Goal: Task Accomplishment & Management: Manage account settings

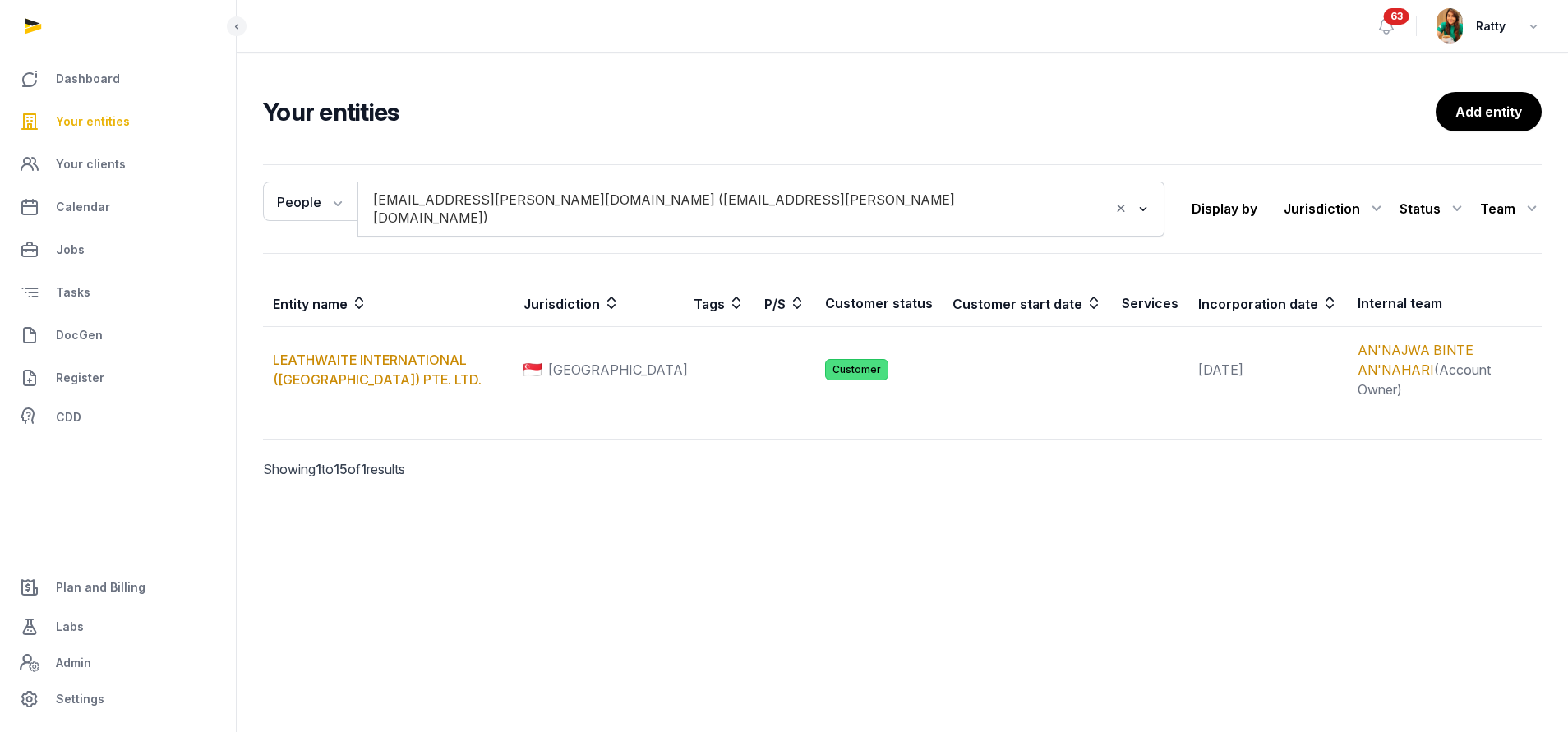
drag, startPoint x: 0, startPoint y: 0, endPoint x: 117, endPoint y: 133, distance: 177.1
click at [117, 133] on link "Your entities" at bounding box center [118, 121] width 210 height 39
click at [122, 115] on span "Your entities" at bounding box center [93, 122] width 74 height 20
click at [110, 124] on span "Your entities" at bounding box center [93, 122] width 74 height 20
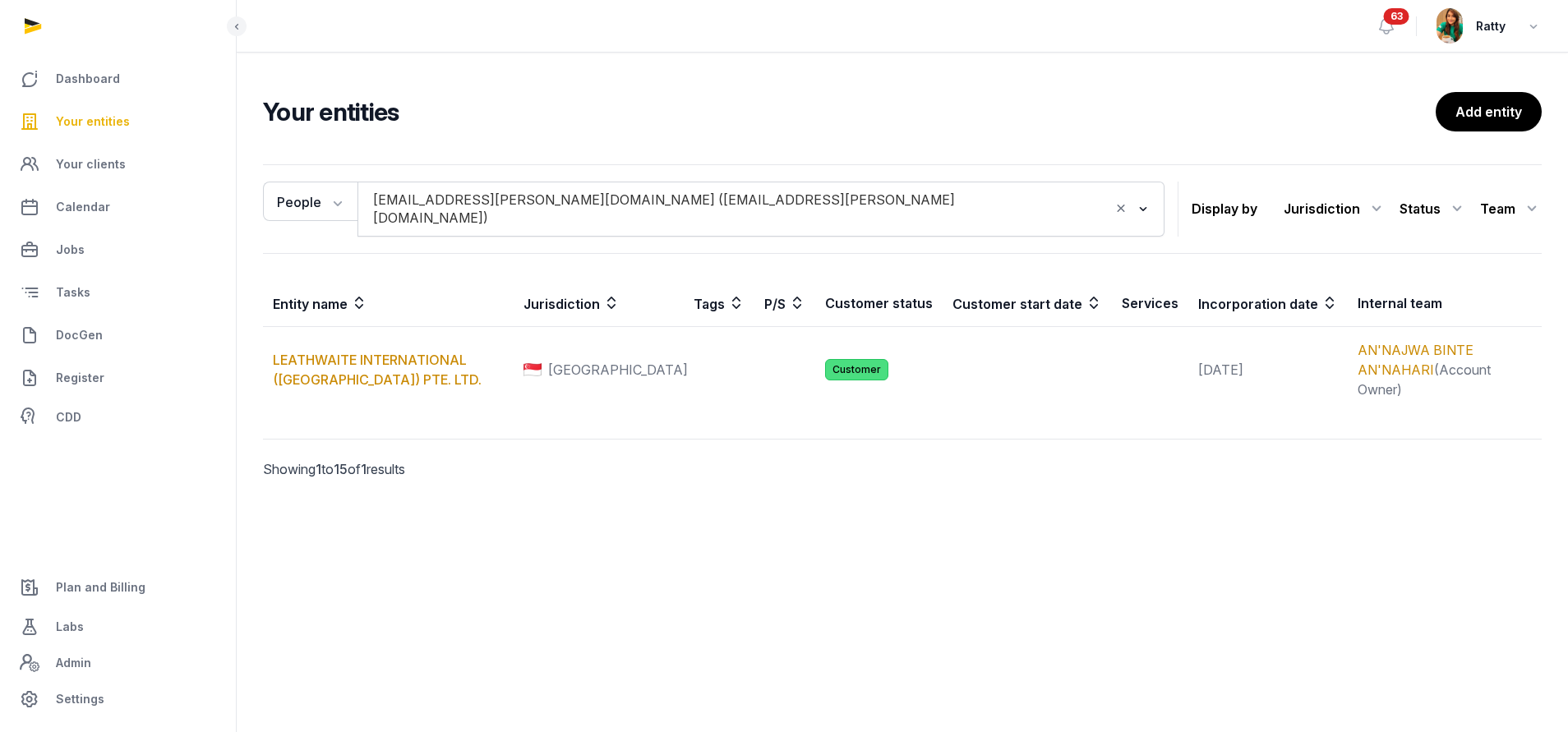
click at [110, 124] on span "Your entities" at bounding box center [93, 122] width 74 height 20
click at [109, 119] on span "Your entities" at bounding box center [93, 122] width 74 height 20
click at [95, 121] on span "Your entities" at bounding box center [93, 122] width 74 height 20
click at [101, 168] on span "Your clients" at bounding box center [91, 165] width 70 height 20
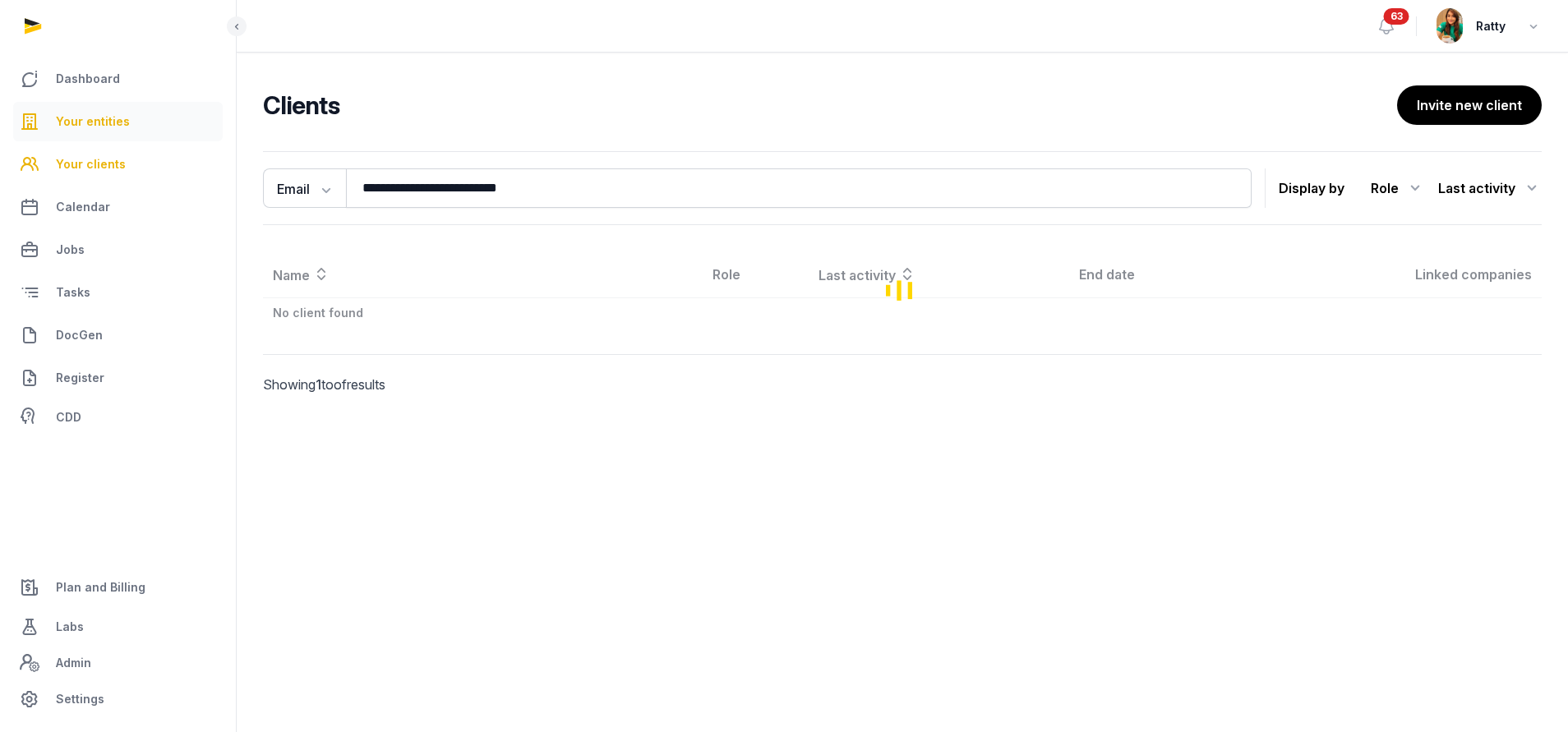
click at [99, 124] on span "Your entities" at bounding box center [93, 122] width 74 height 20
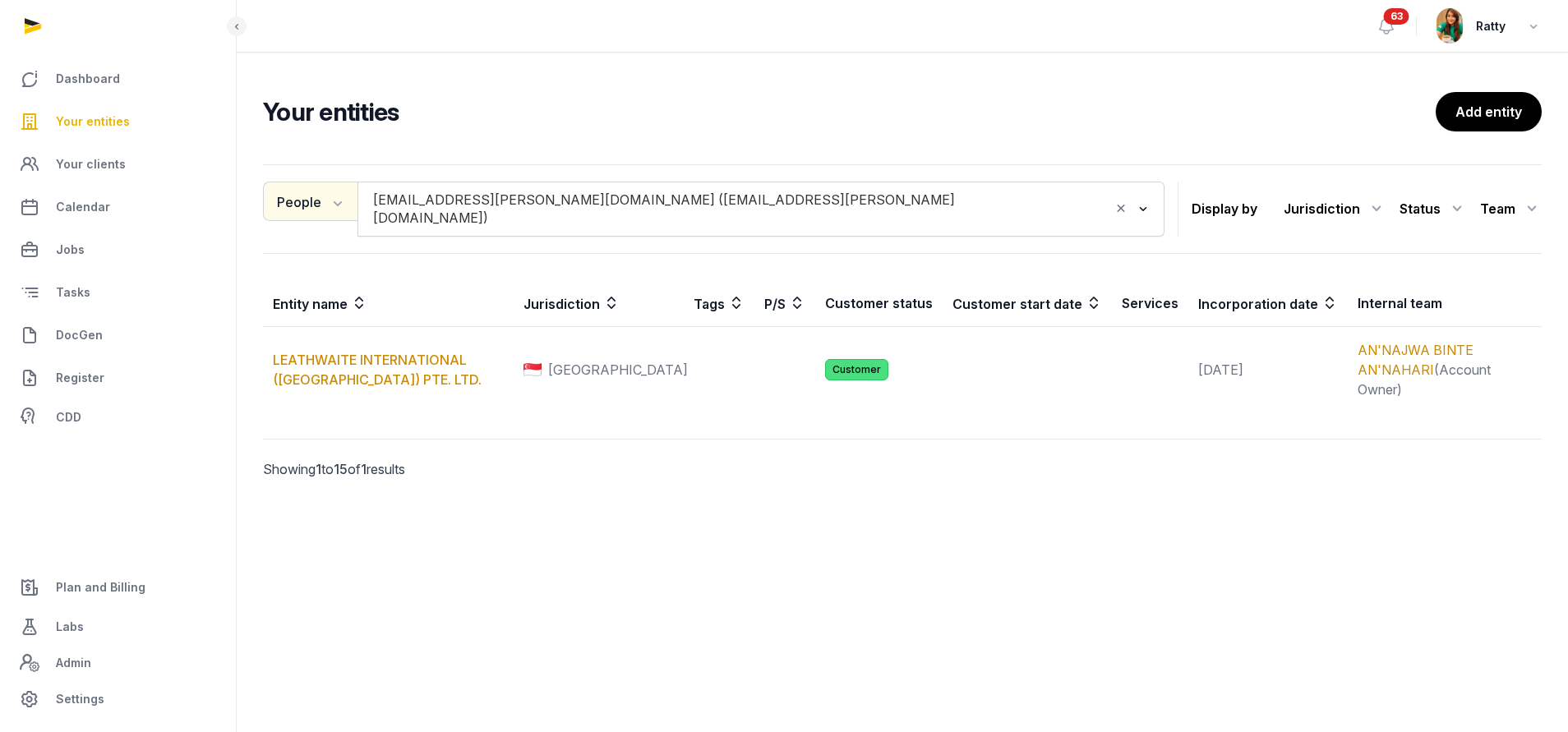
click at [299, 201] on button "People" at bounding box center [310, 201] width 94 height 39
click at [319, 232] on div "Entity" at bounding box center [328, 236] width 131 height 33
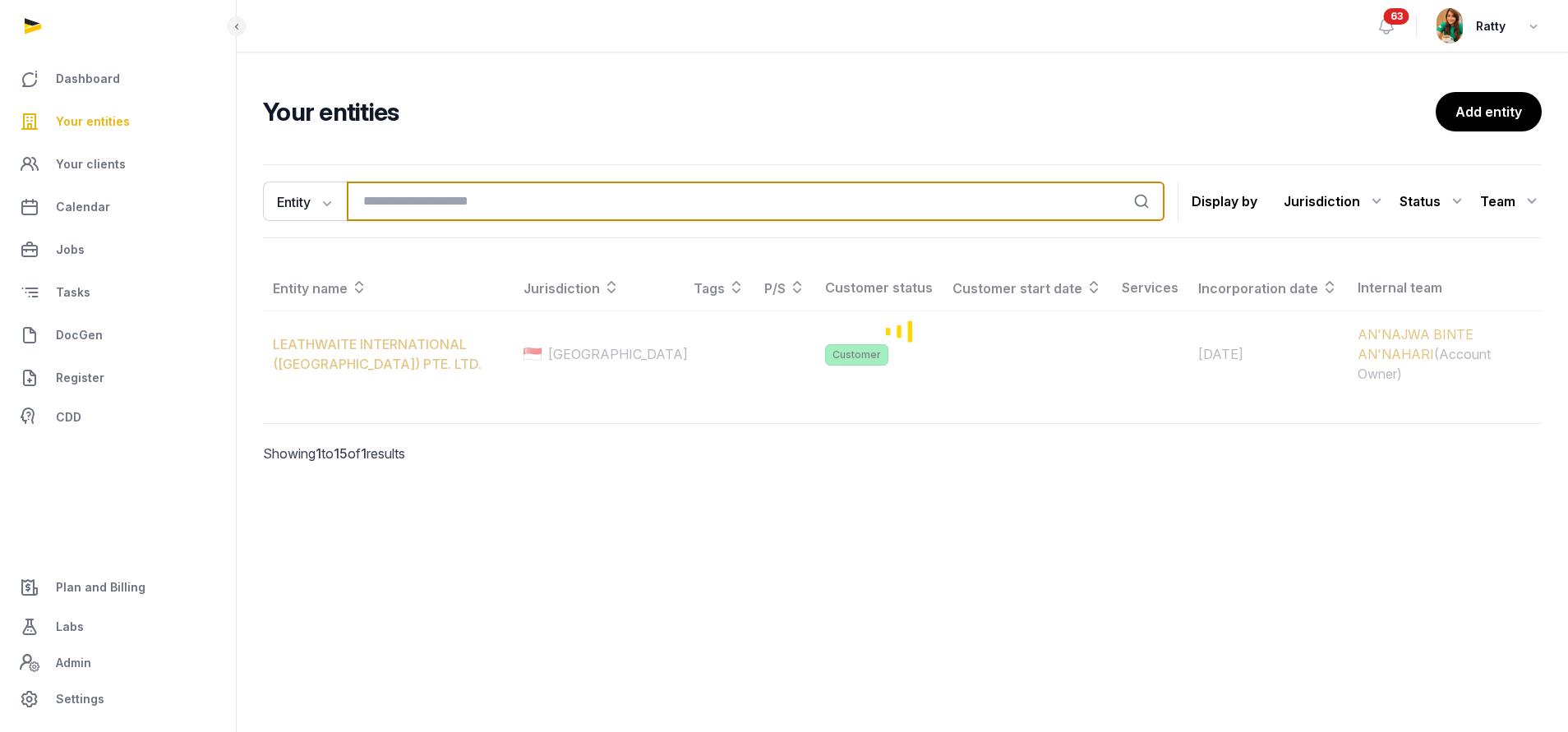
click at [405, 195] on input "search" at bounding box center [756, 201] width 817 height 39
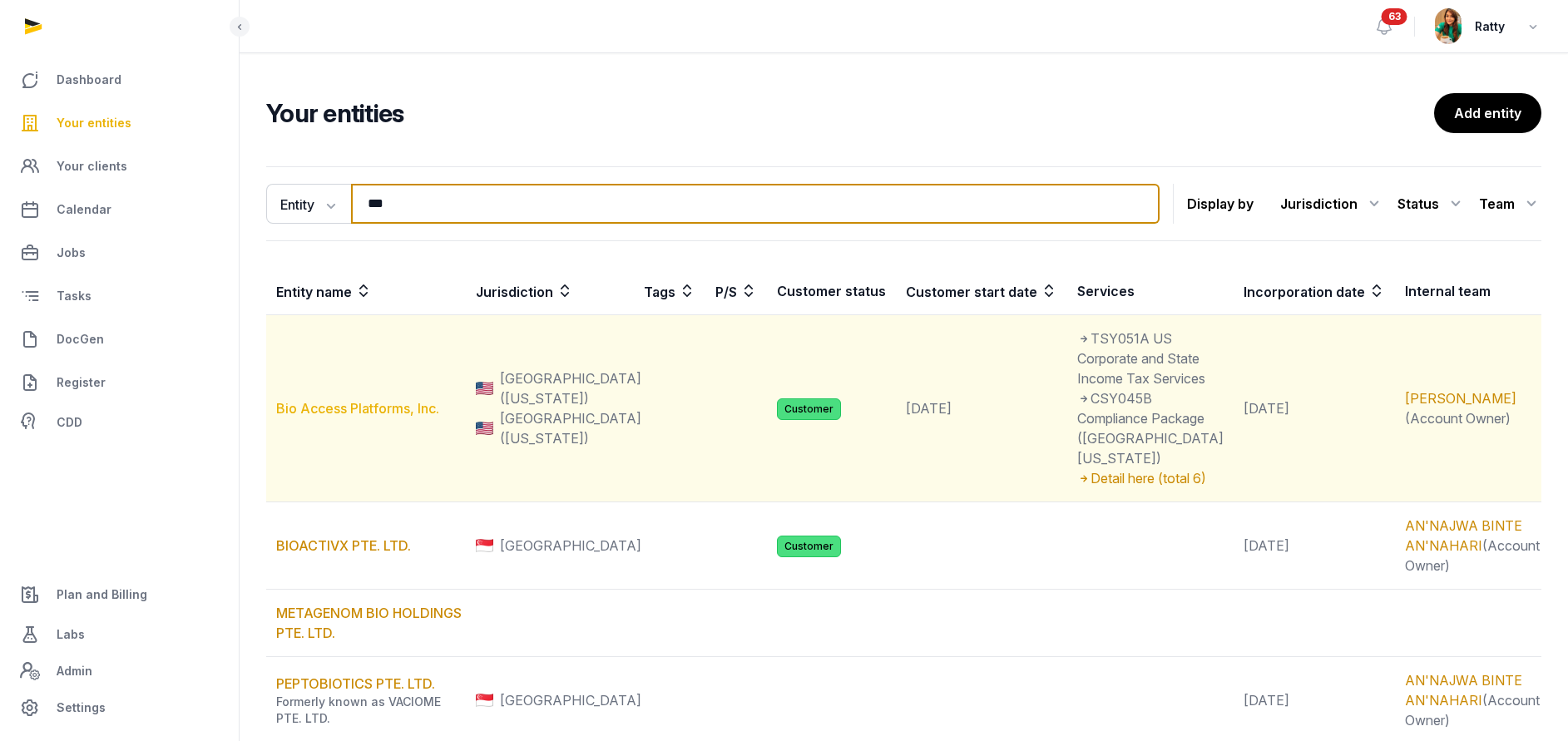
type input "***"
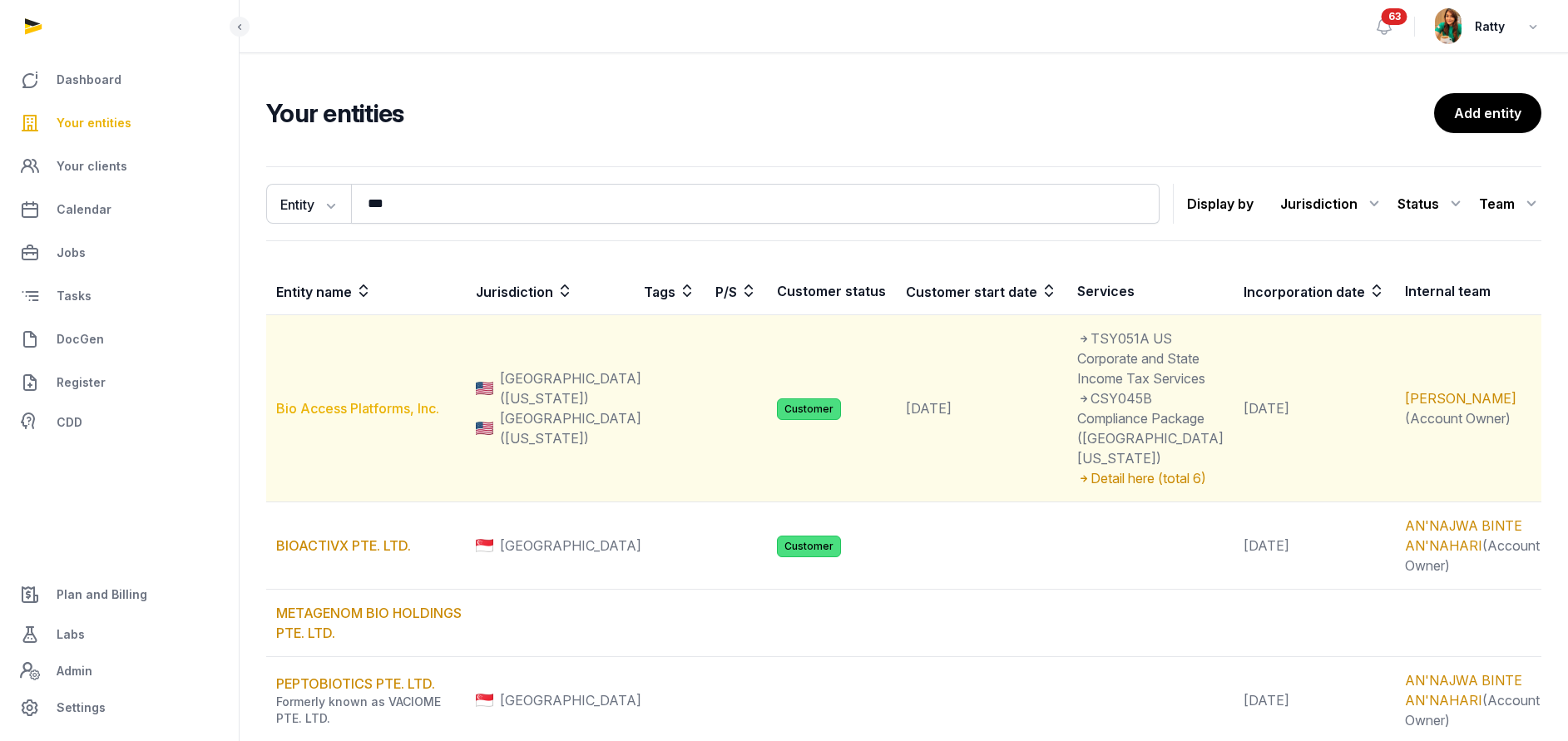
click at [404, 400] on link "Bio Access Platforms, Inc." at bounding box center [357, 409] width 163 height 17
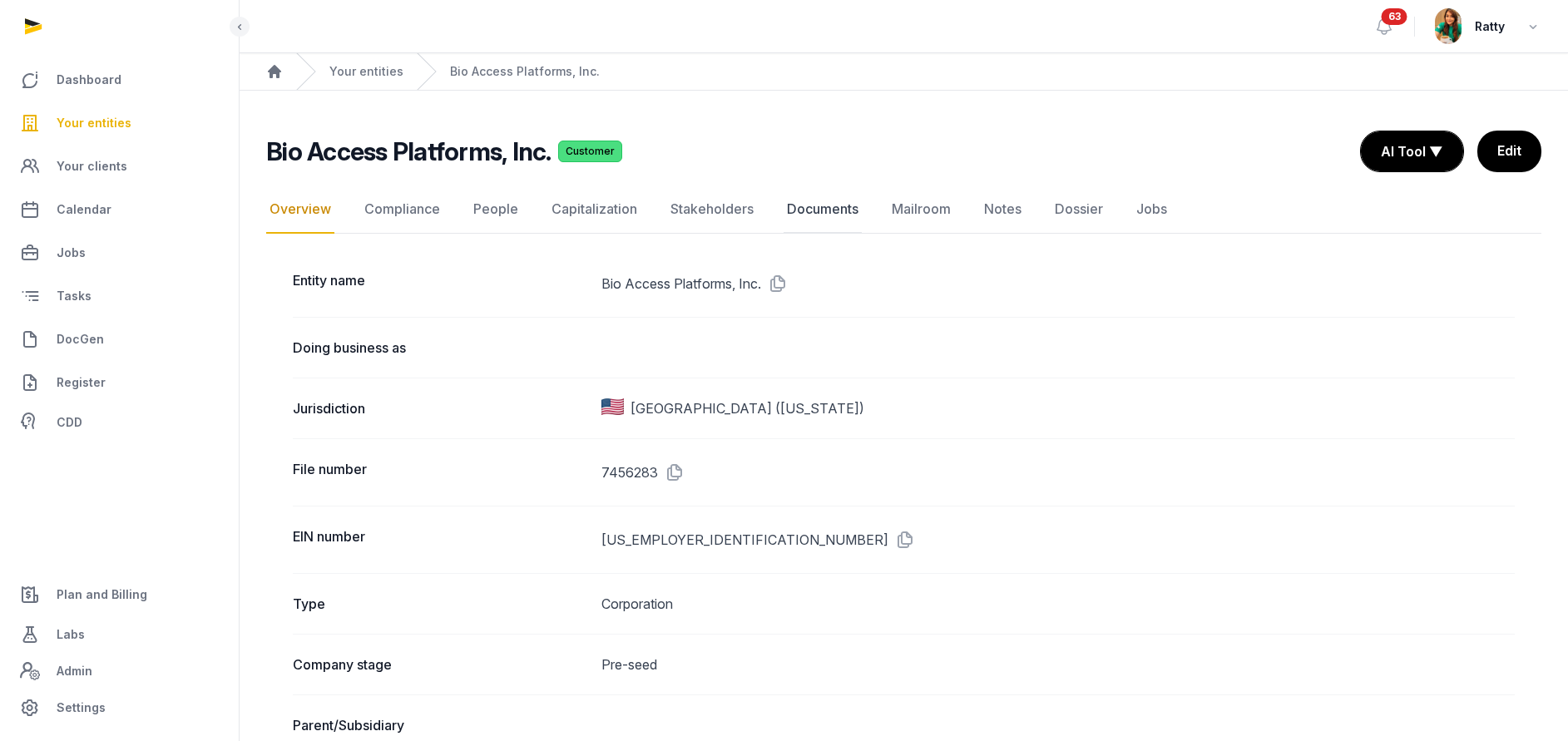
click at [808, 215] on link "Documents" at bounding box center [823, 209] width 78 height 48
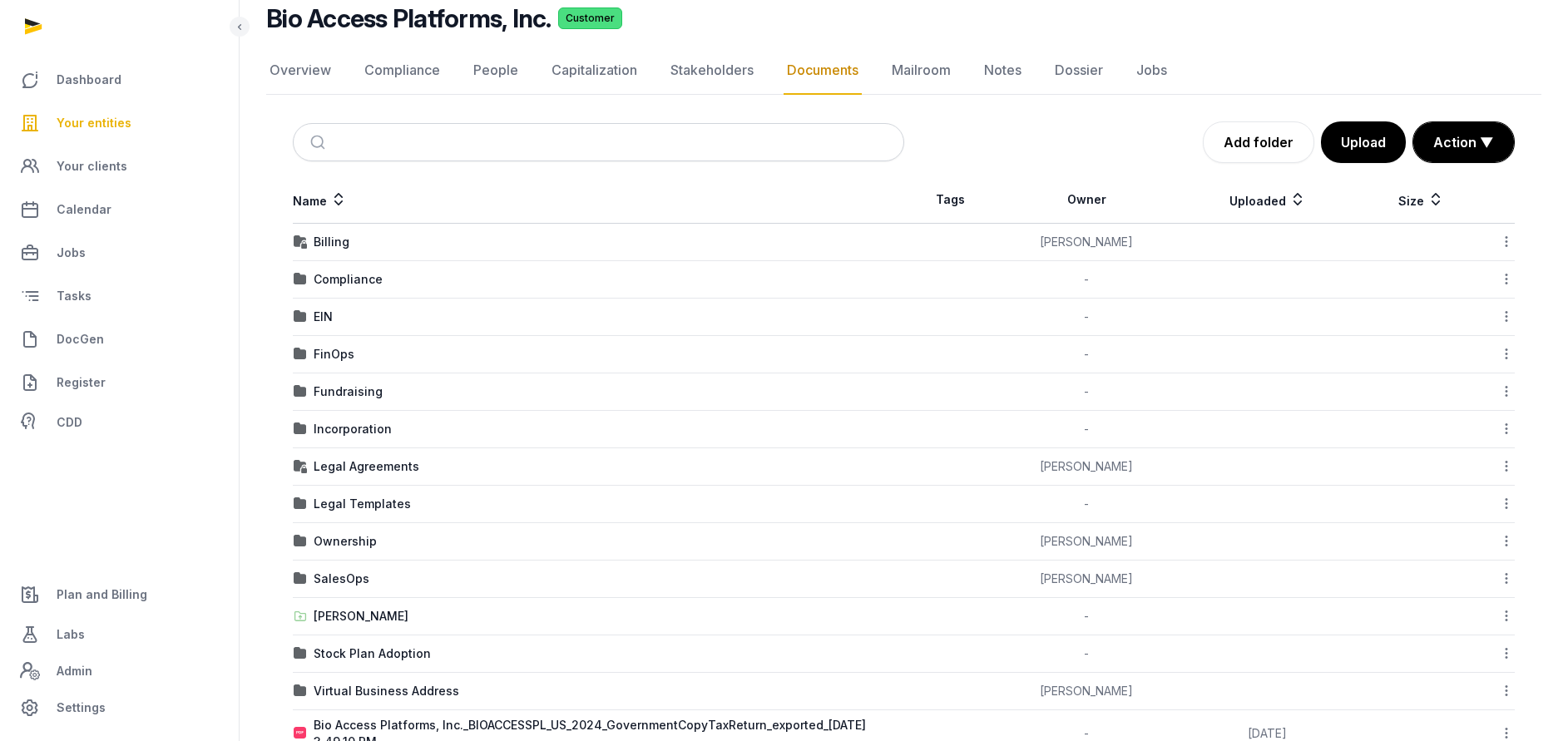
scroll to position [223, 0]
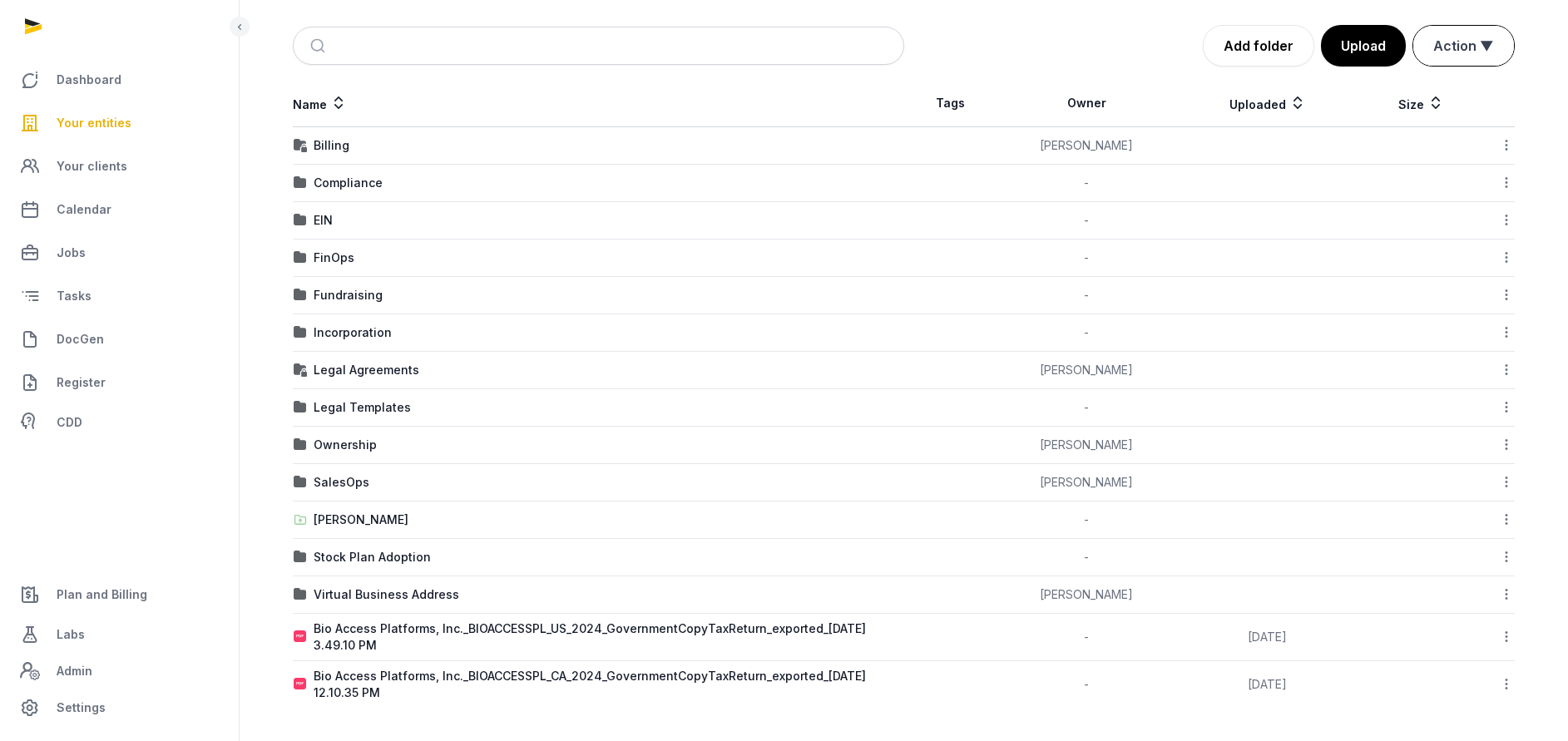
click at [1462, 36] on button "Action ▼" at bounding box center [1464, 45] width 101 height 40
click at [1416, 91] on div "Start select" at bounding box center [1448, 81] width 133 height 33
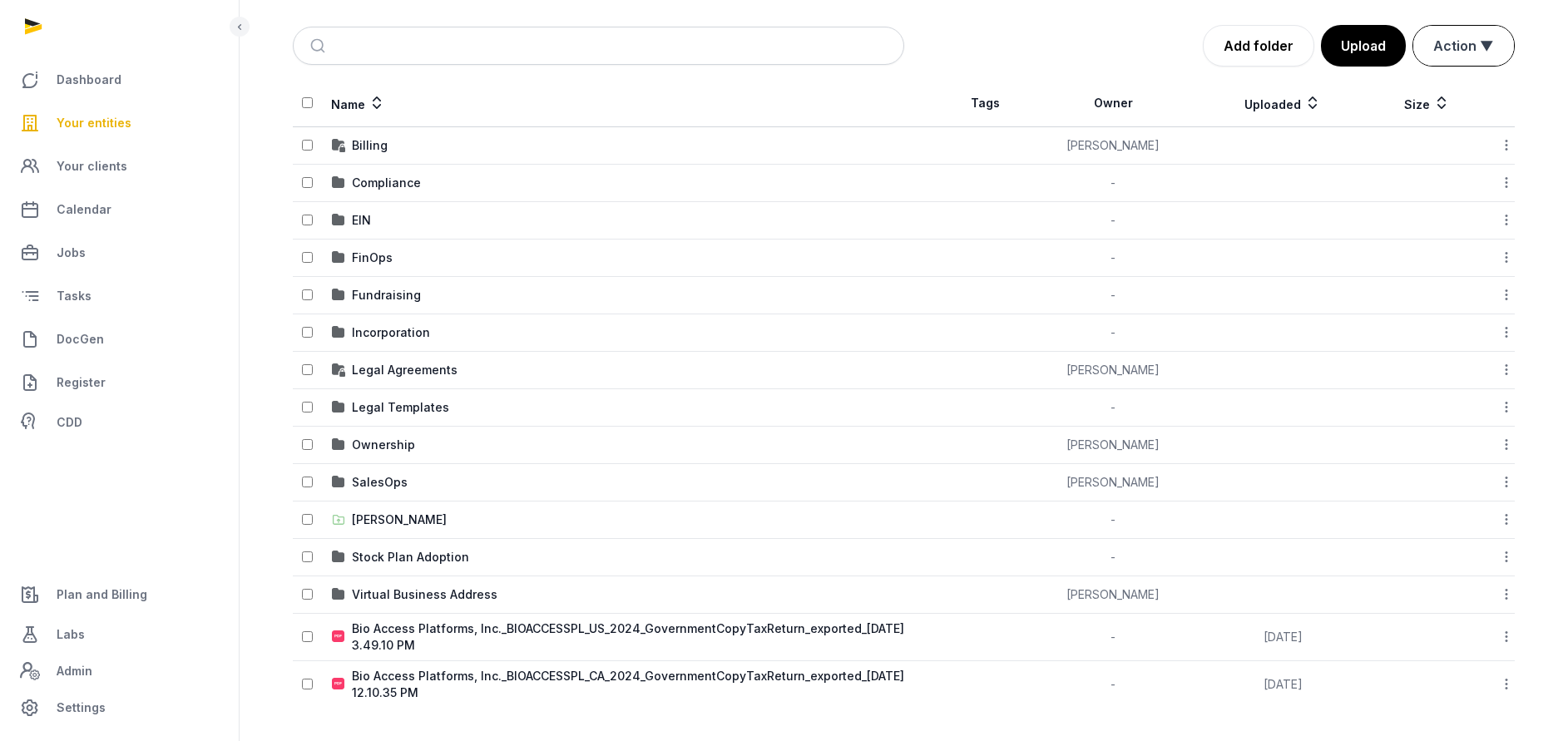
click at [1443, 56] on button "Action ▼" at bounding box center [1464, 45] width 101 height 40
click at [1419, 114] on div "Move" at bounding box center [1448, 114] width 133 height 33
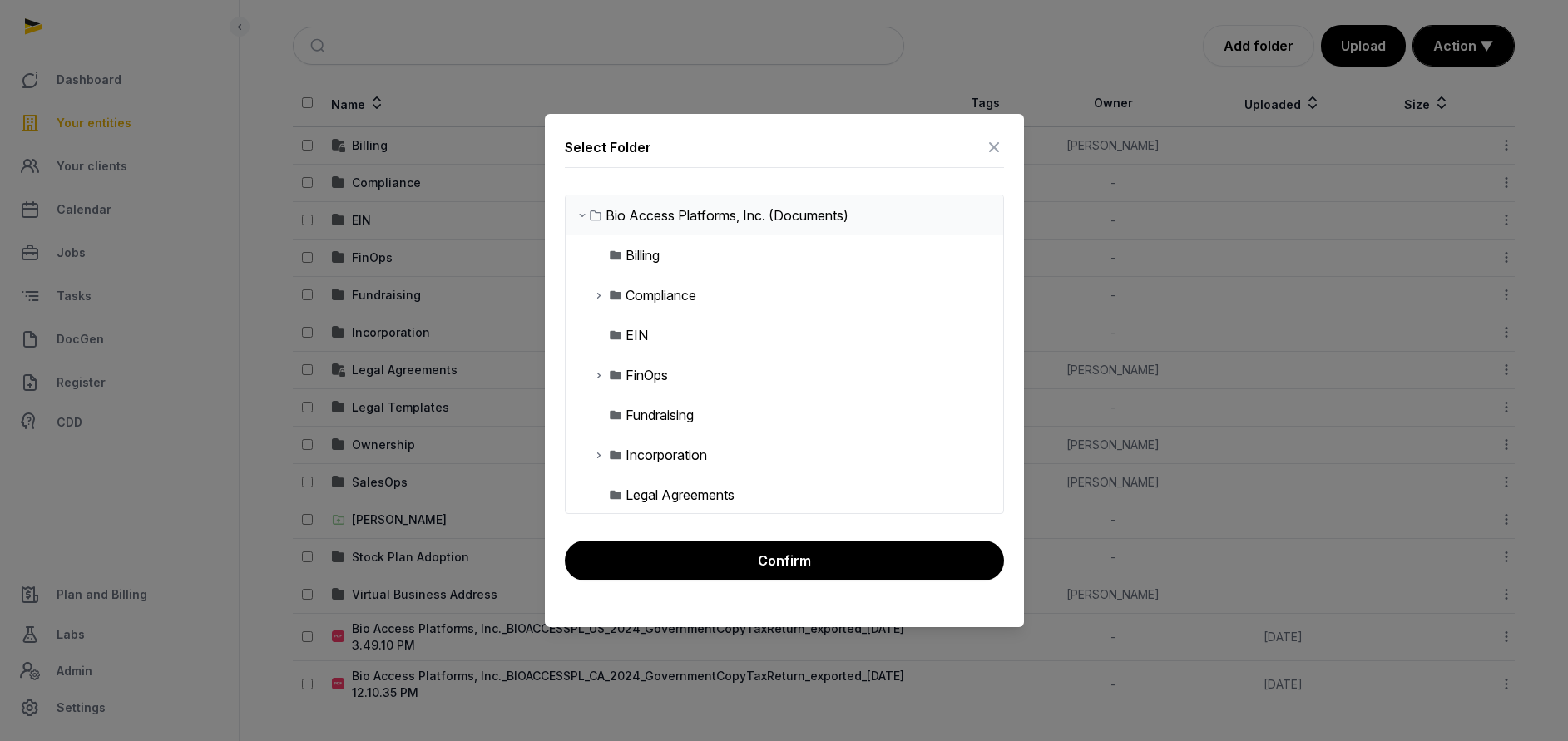
click at [602, 376] on icon at bounding box center [599, 376] width 14 height 20
click at [614, 454] on icon at bounding box center [613, 455] width 14 height 20
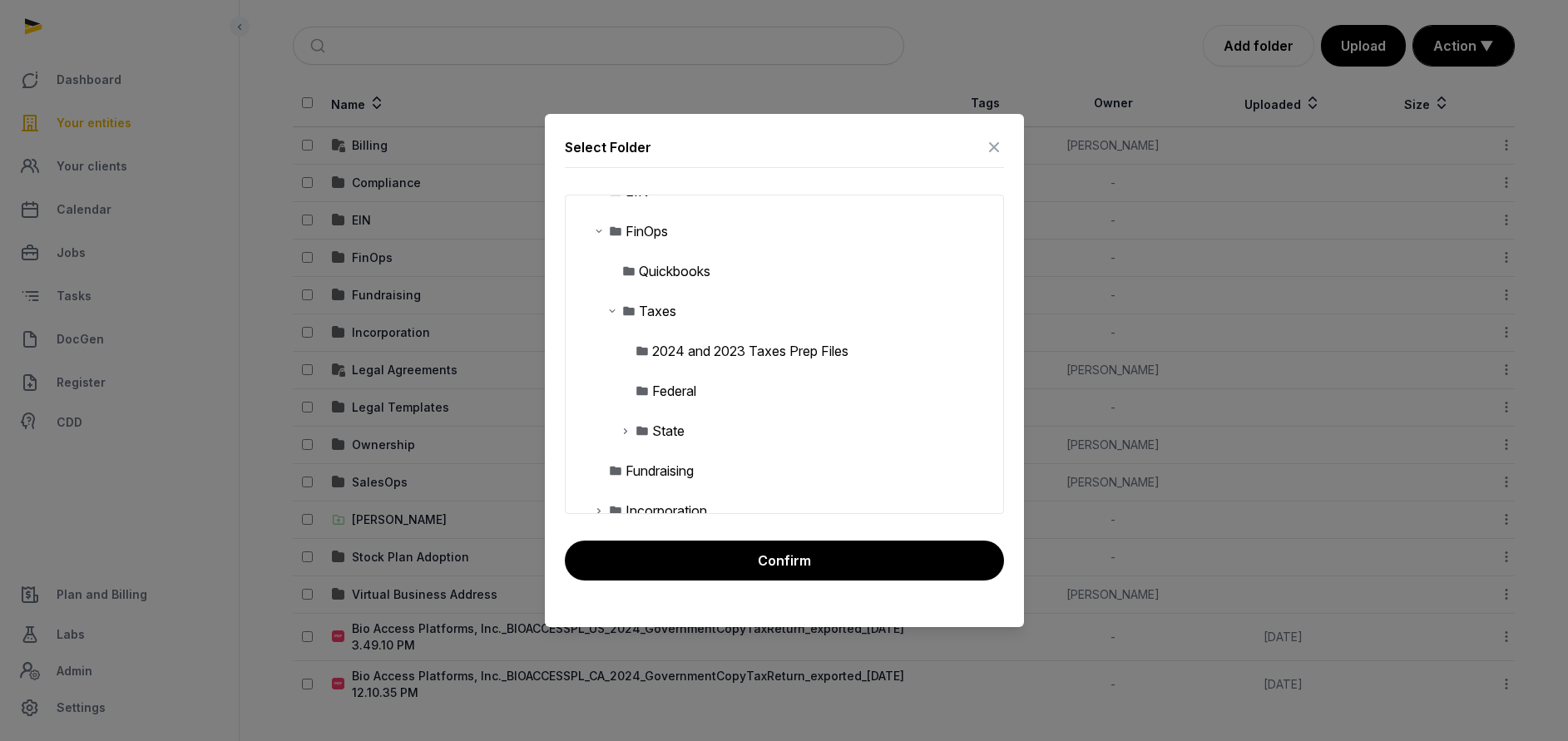
scroll to position [145, 0]
click at [671, 314] on div "Taxes" at bounding box center [657, 310] width 37 height 20
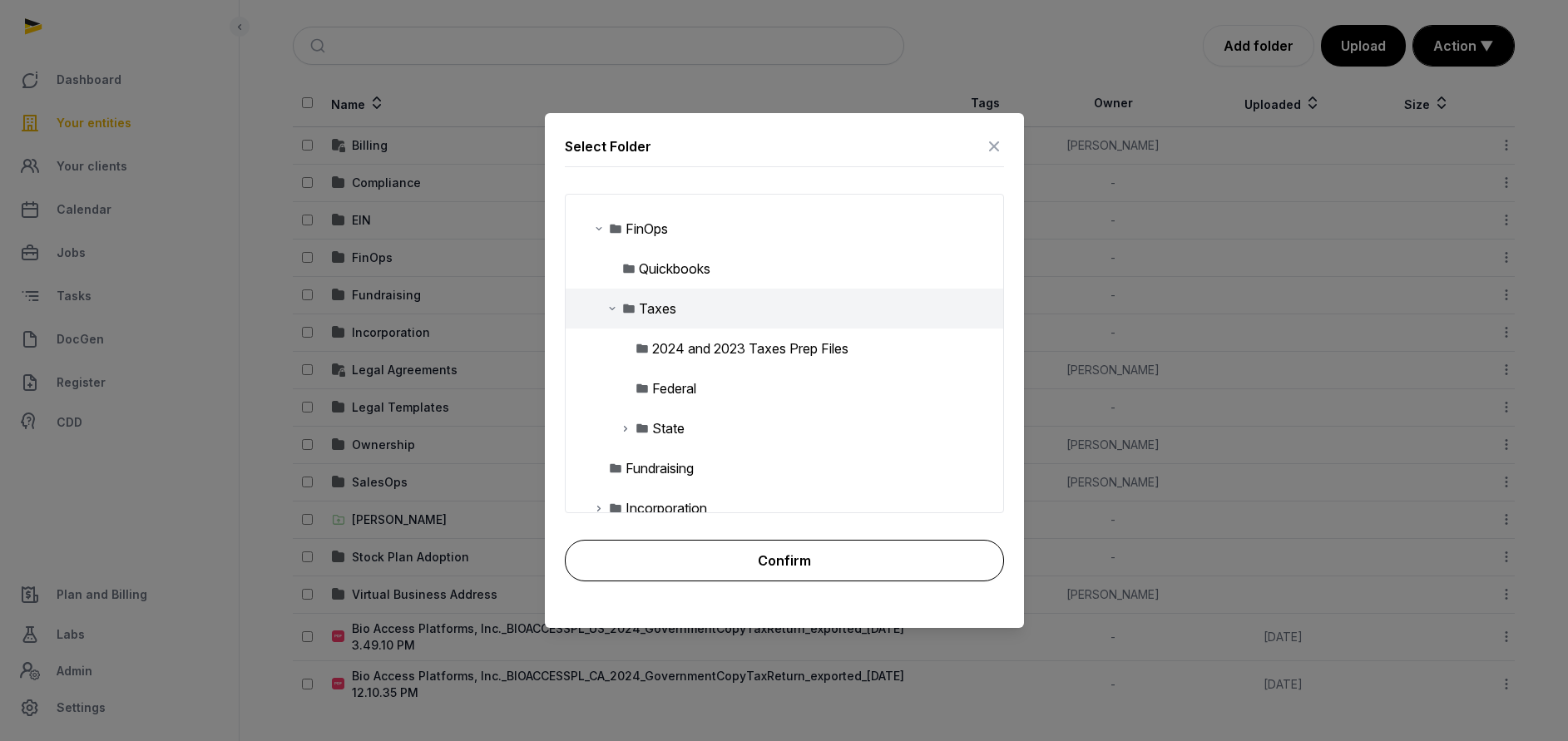
click at [758, 555] on button "Confirm" at bounding box center [784, 560] width 439 height 41
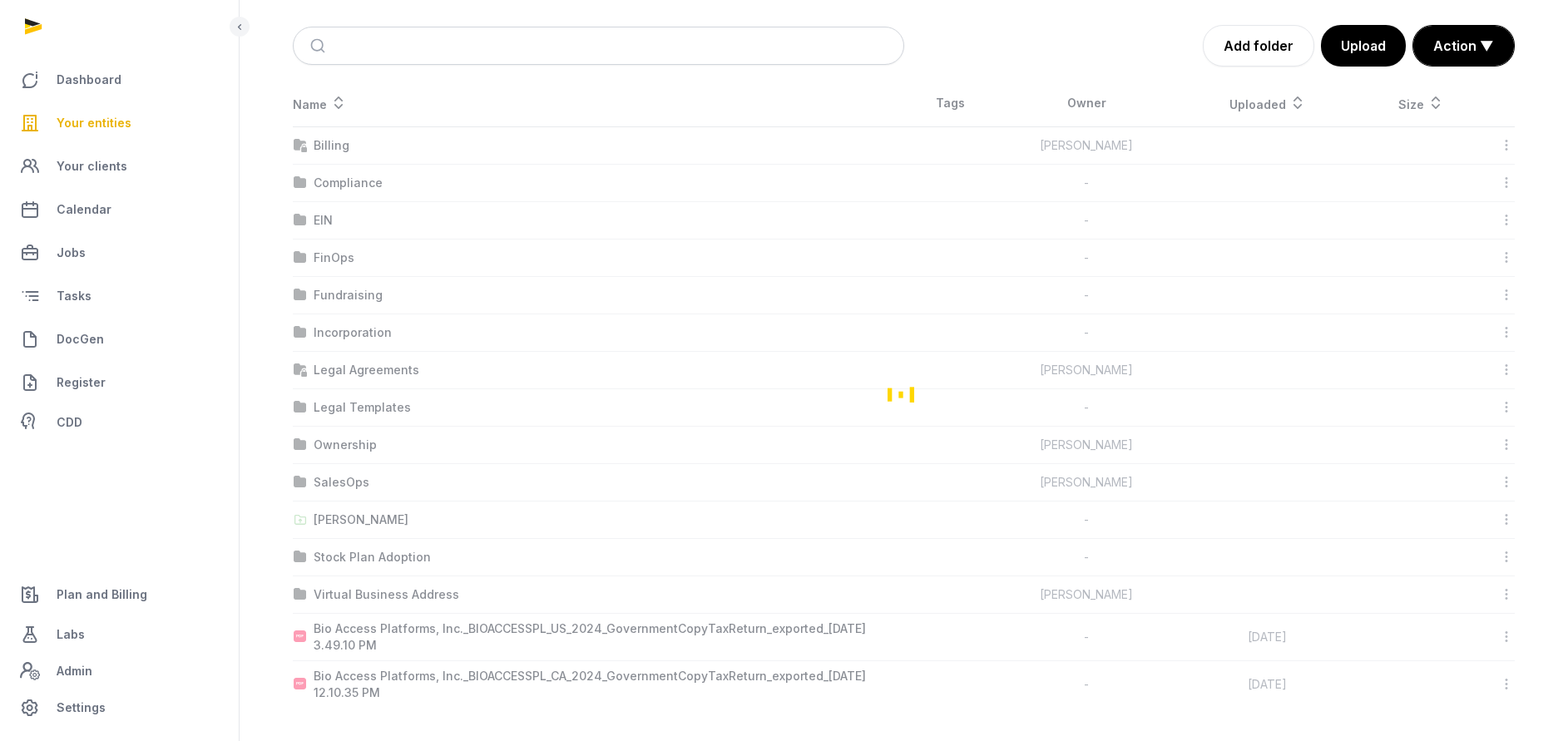
scroll to position [129, 0]
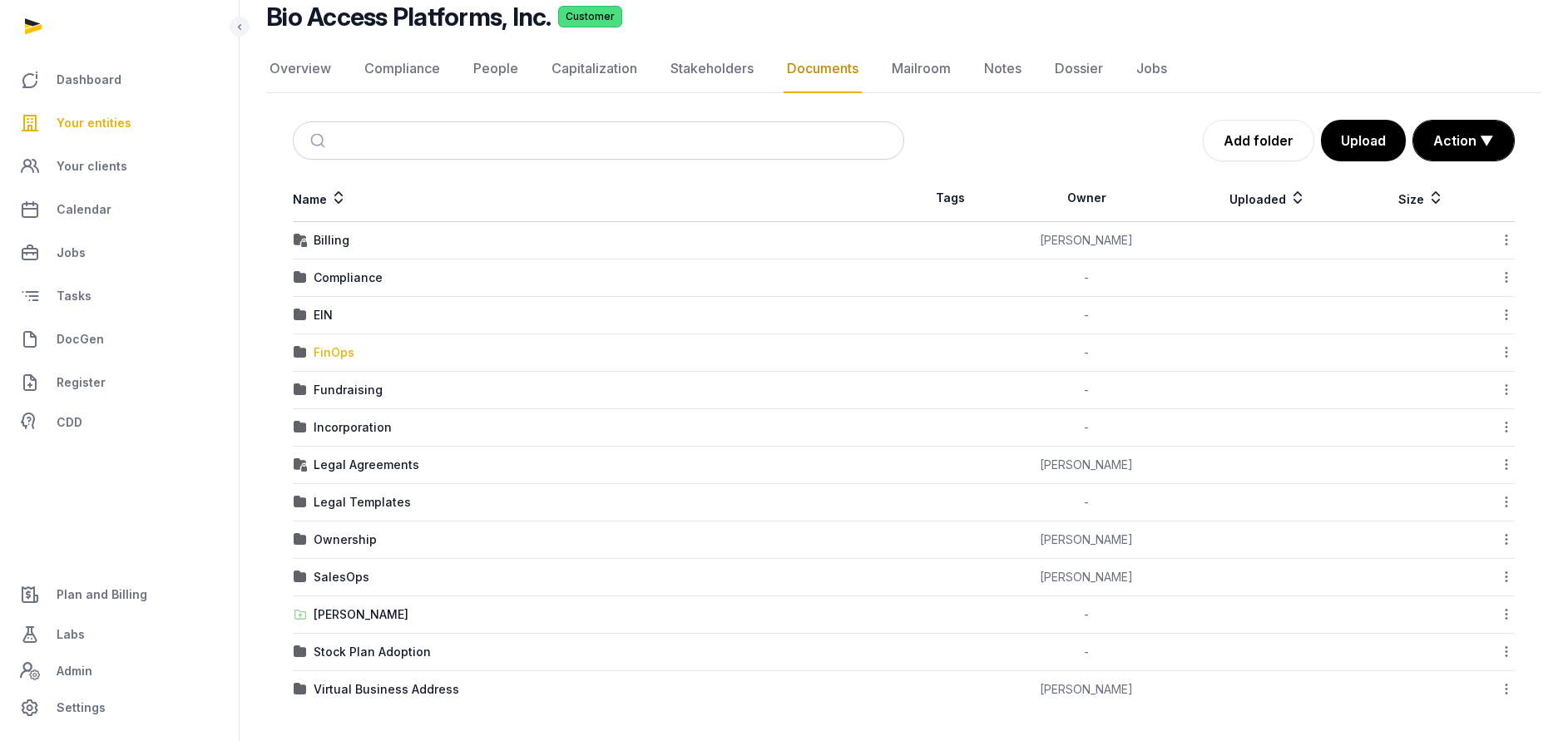
click at [339, 349] on div "FinOps" at bounding box center [334, 353] width 41 height 17
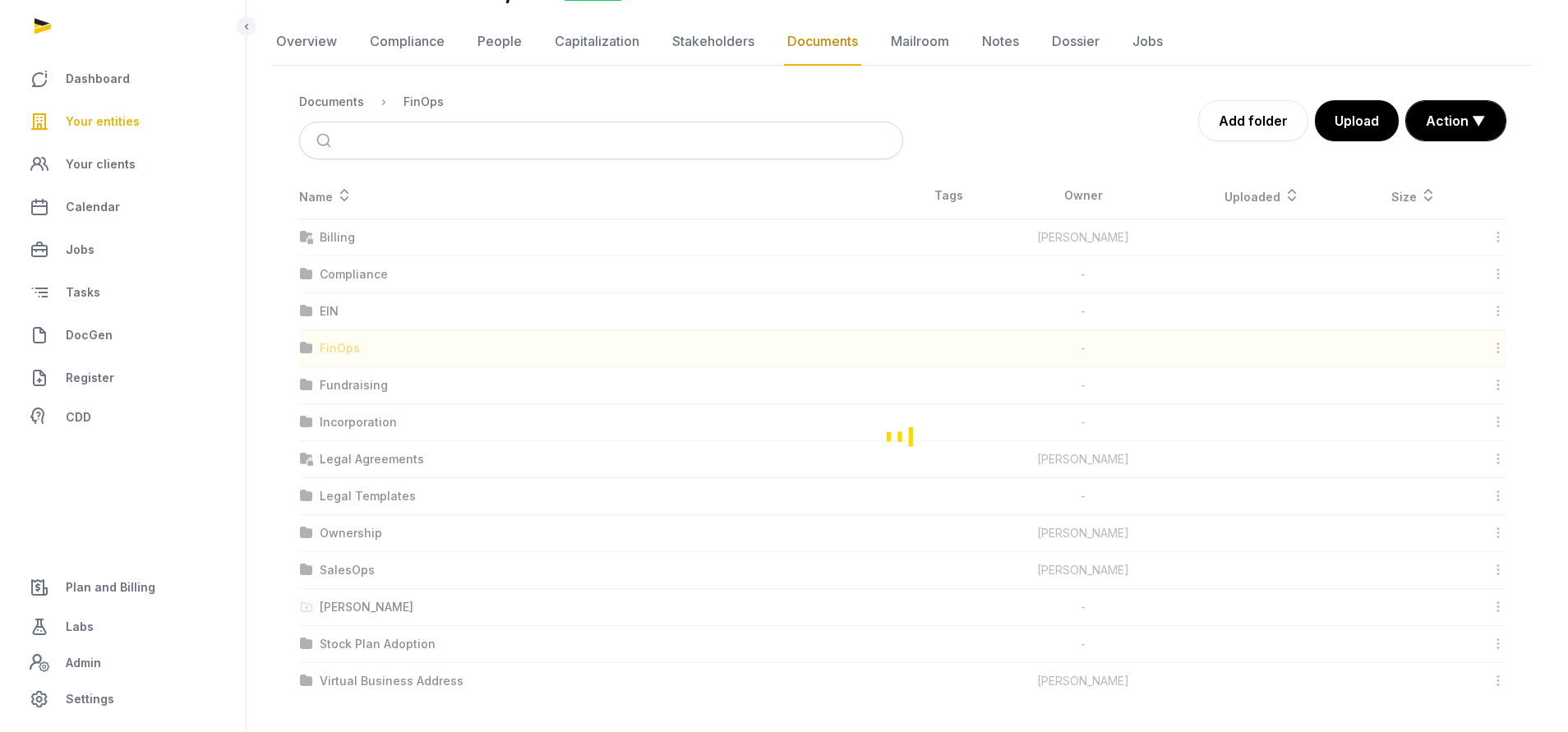
scroll to position [0, 0]
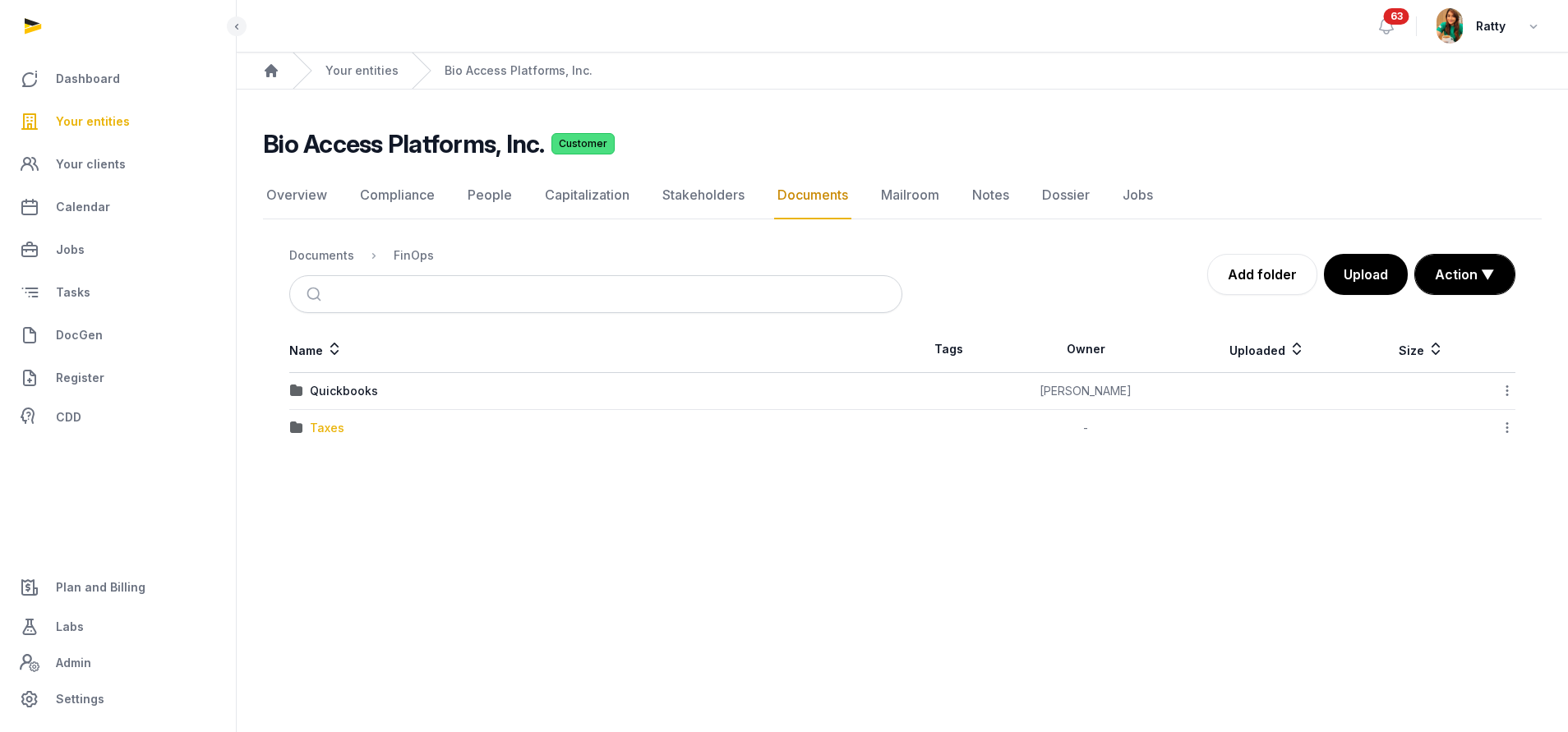
click at [333, 430] on div "Taxes" at bounding box center [327, 428] width 34 height 17
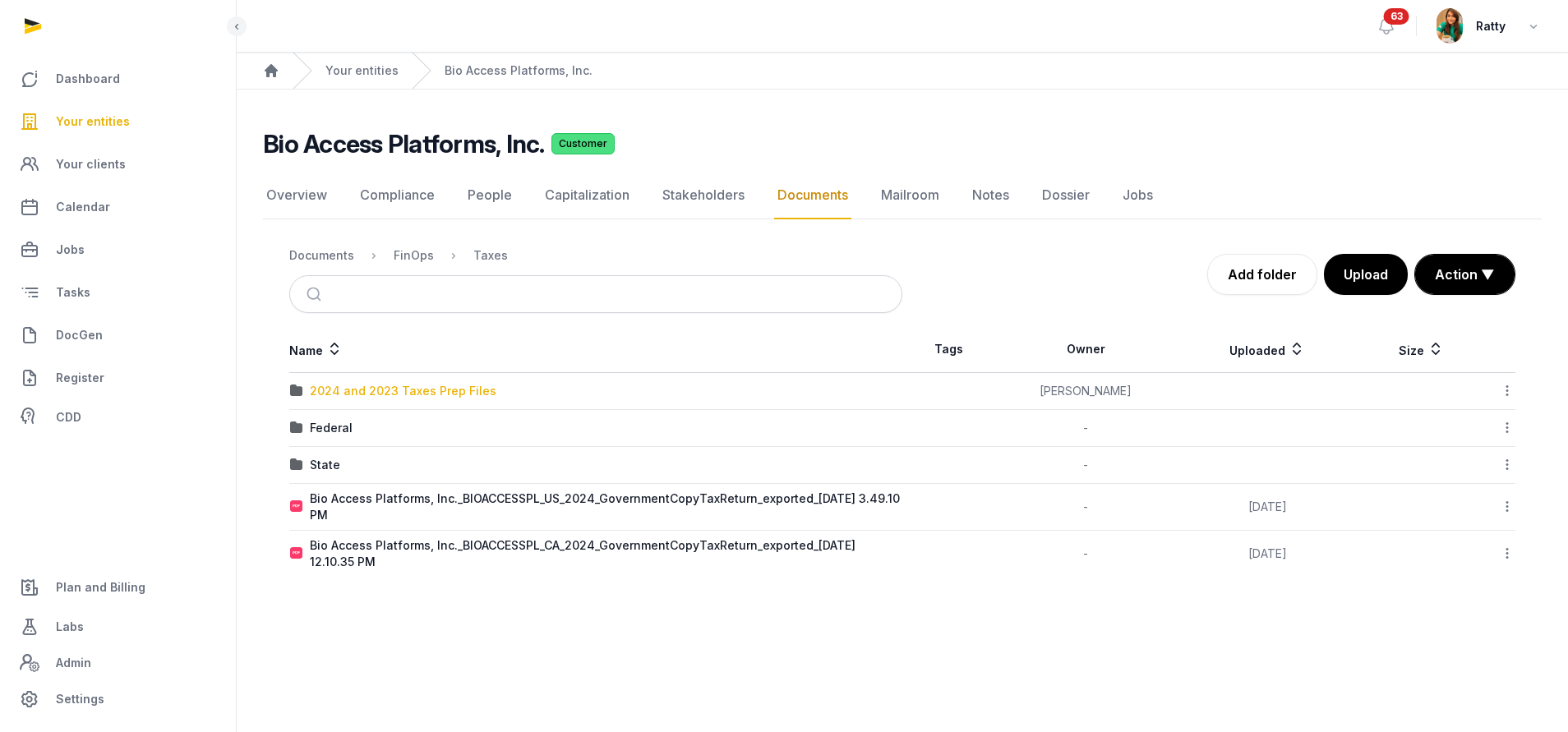
click at [376, 391] on div "2024 and 2023 Taxes Prep Files" at bounding box center [403, 391] width 186 height 17
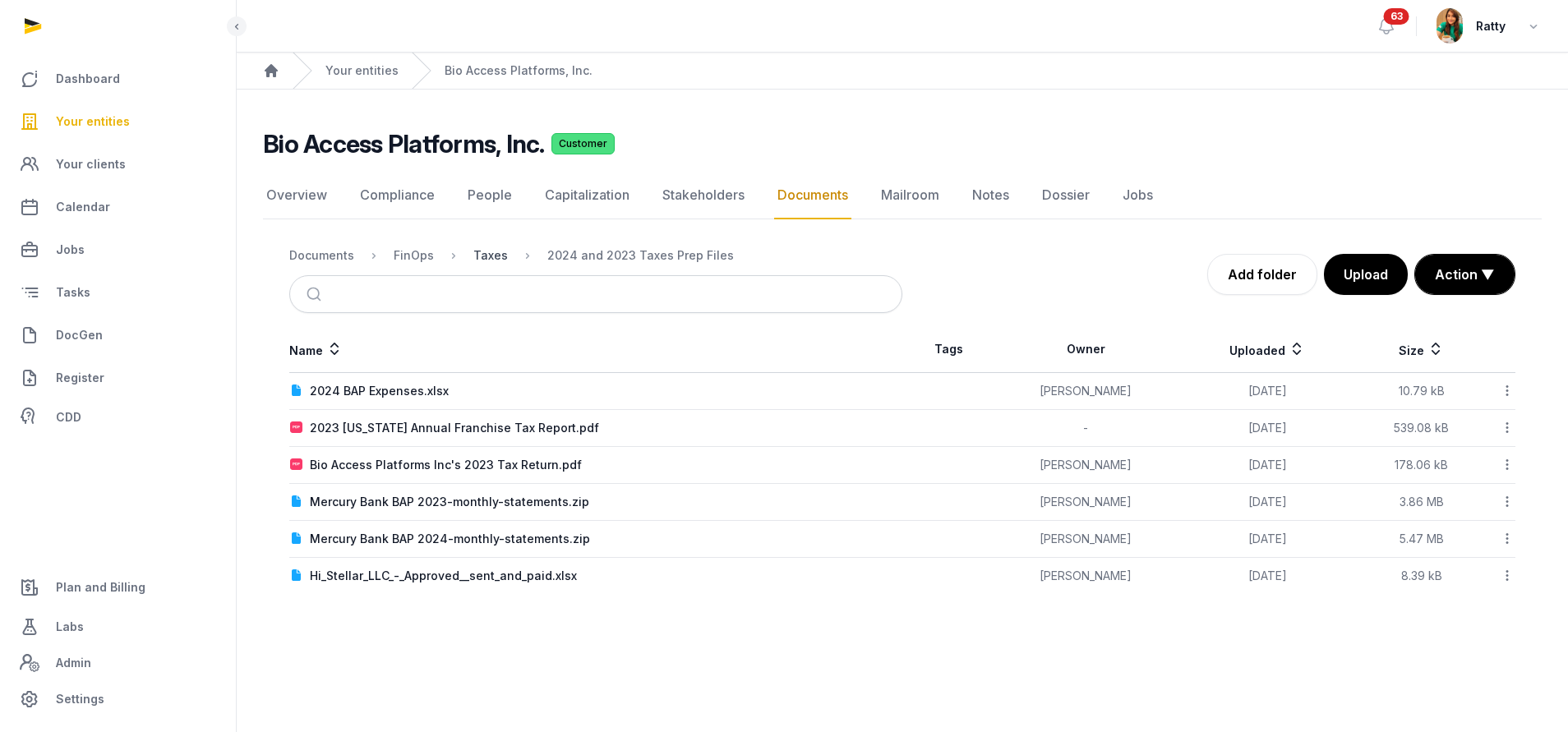
click at [493, 248] on div "Taxes" at bounding box center [490, 256] width 34 height 17
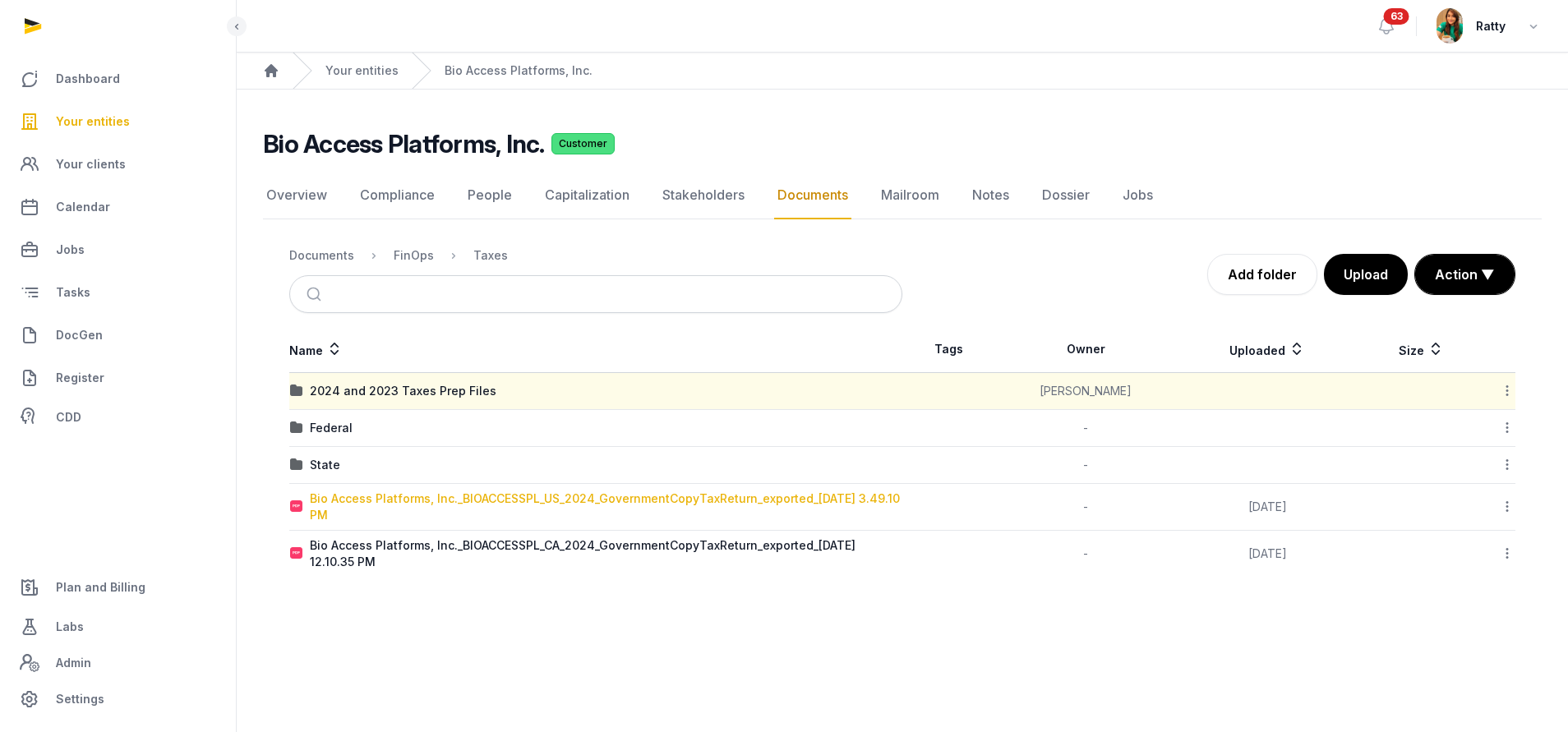
click at [612, 505] on div "Bio Access Platforms, Inc._BIOACCESSPL_US_2024_GovernmentCopyTaxReturn_exported…" at bounding box center [606, 506] width 592 height 33
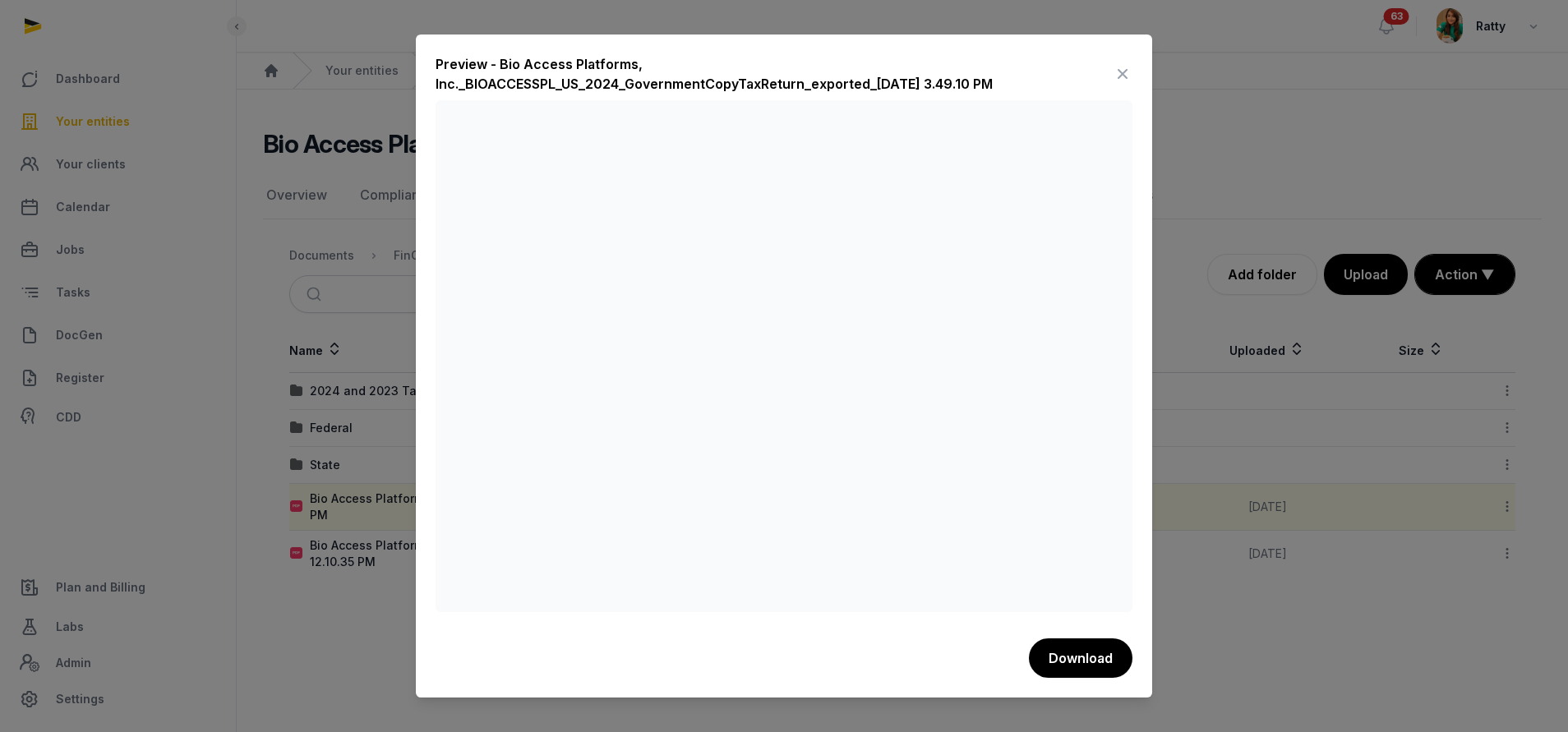
click at [1120, 68] on icon at bounding box center [1123, 74] width 20 height 26
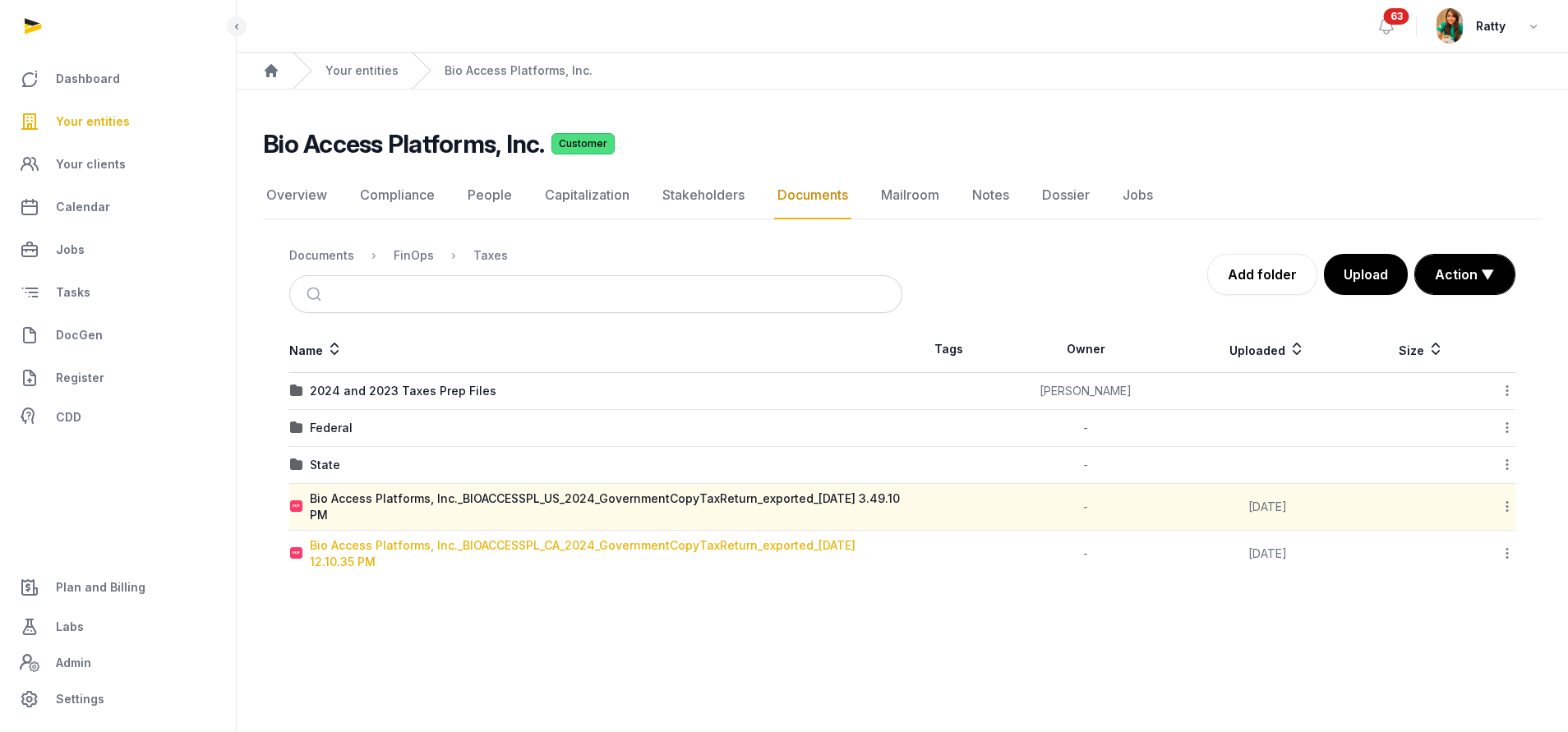
click at [385, 547] on div "Bio Access Platforms, Inc._BIOACCESSPL_CA_2024_GovernmentCopyTaxReturn_exported…" at bounding box center [606, 553] width 592 height 33
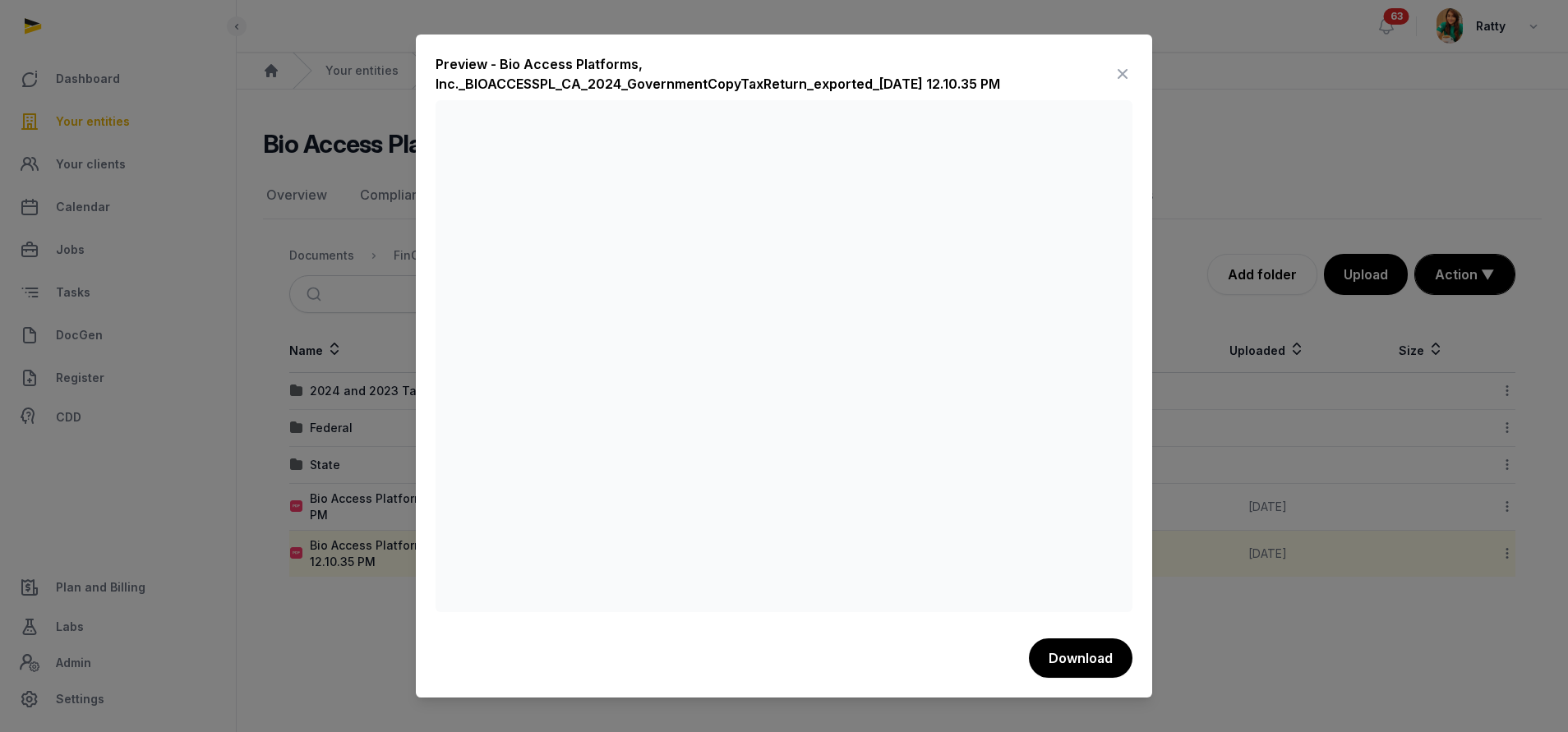
click at [1121, 65] on icon at bounding box center [1123, 74] width 20 height 26
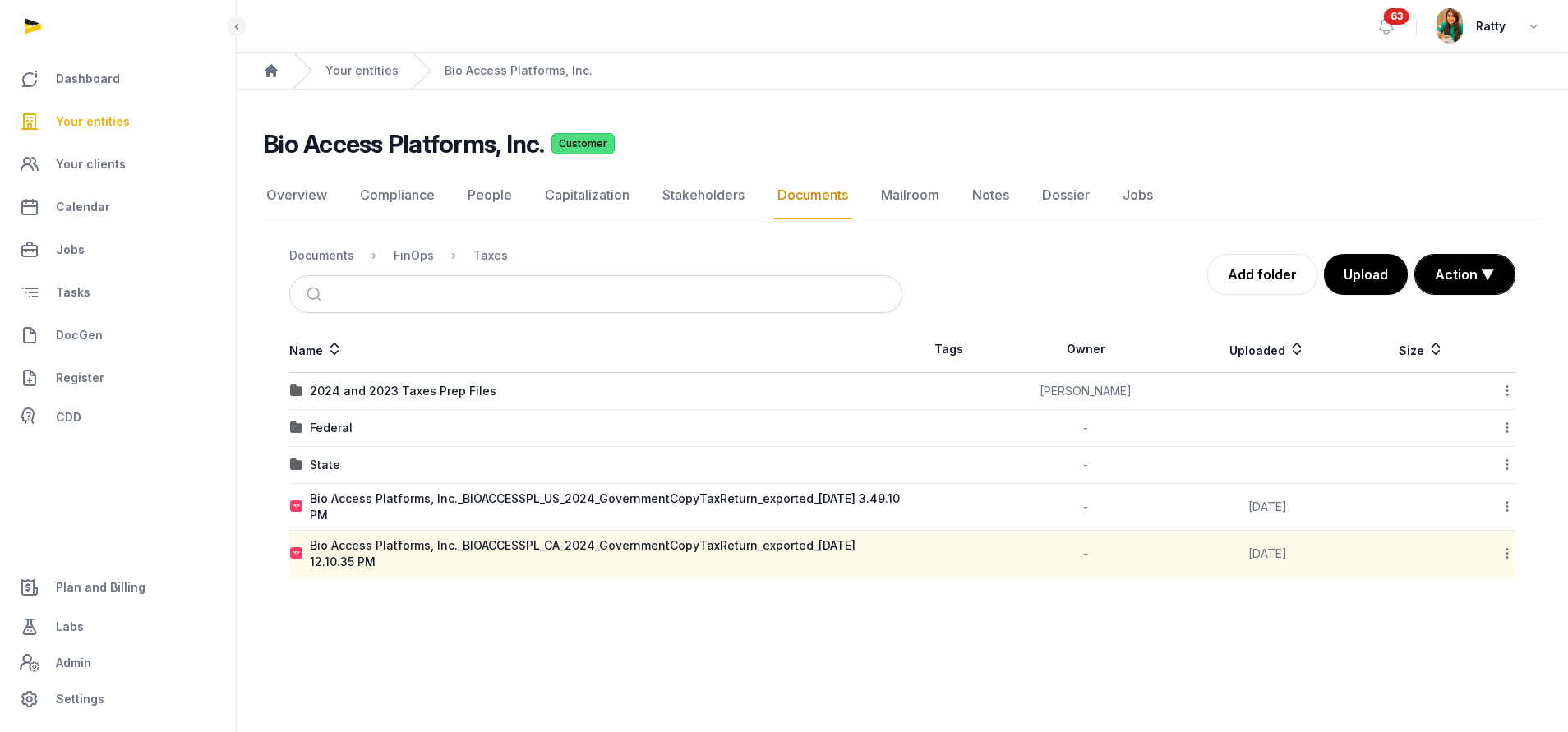
click at [1505, 505] on icon at bounding box center [1507, 506] width 15 height 18
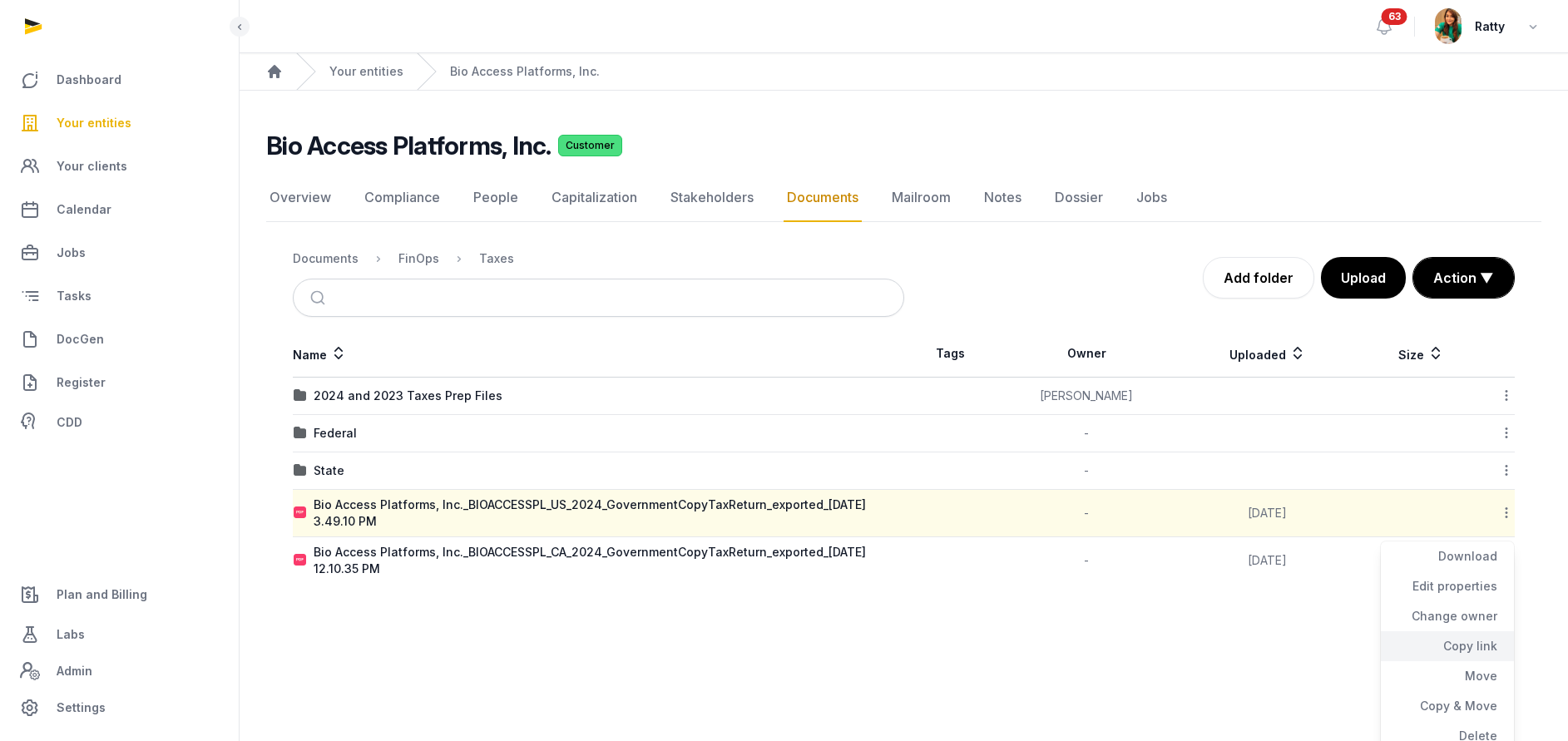
click at [1471, 653] on div "Copy link" at bounding box center [1447, 645] width 133 height 30
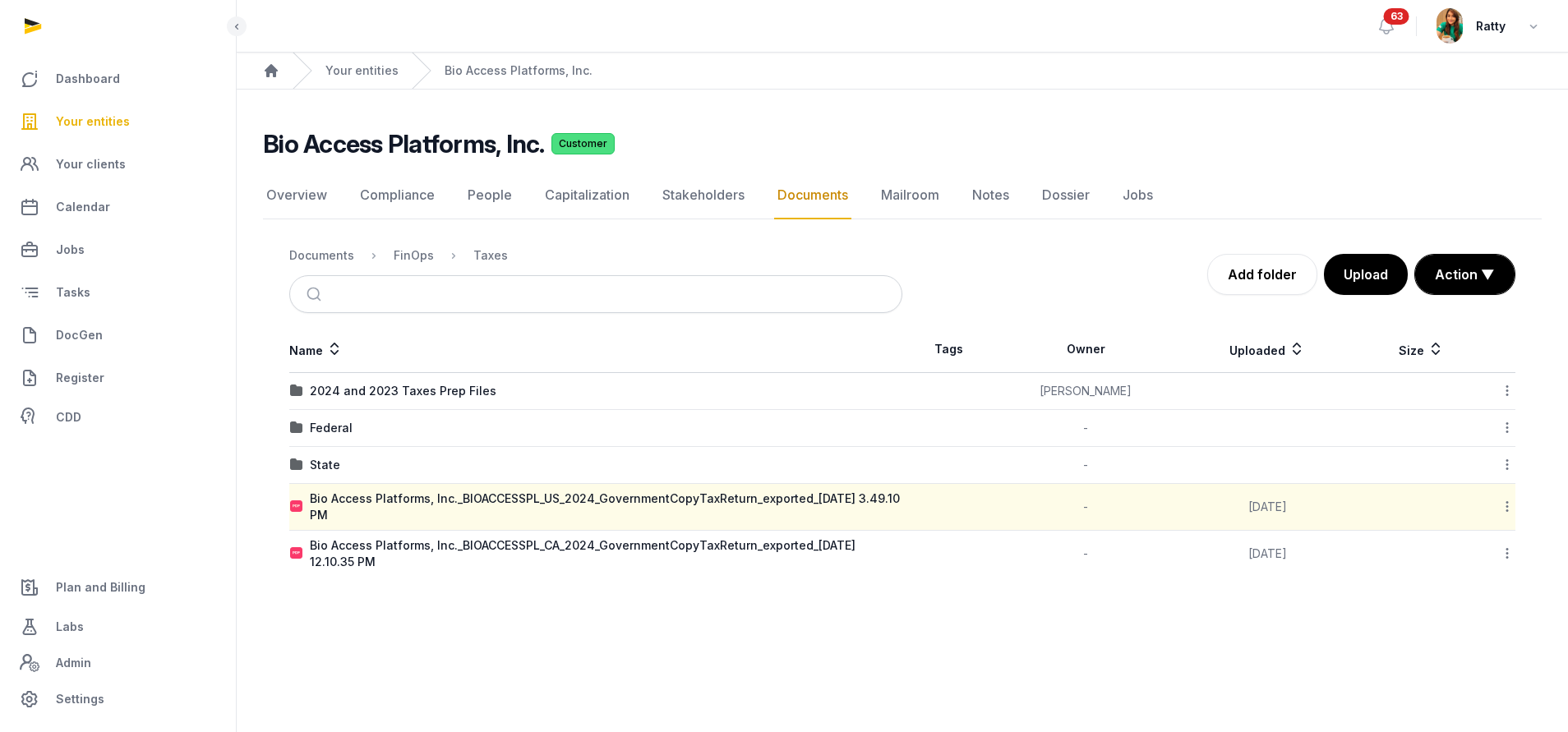
click at [1508, 553] on icon at bounding box center [1507, 553] width 15 height 18
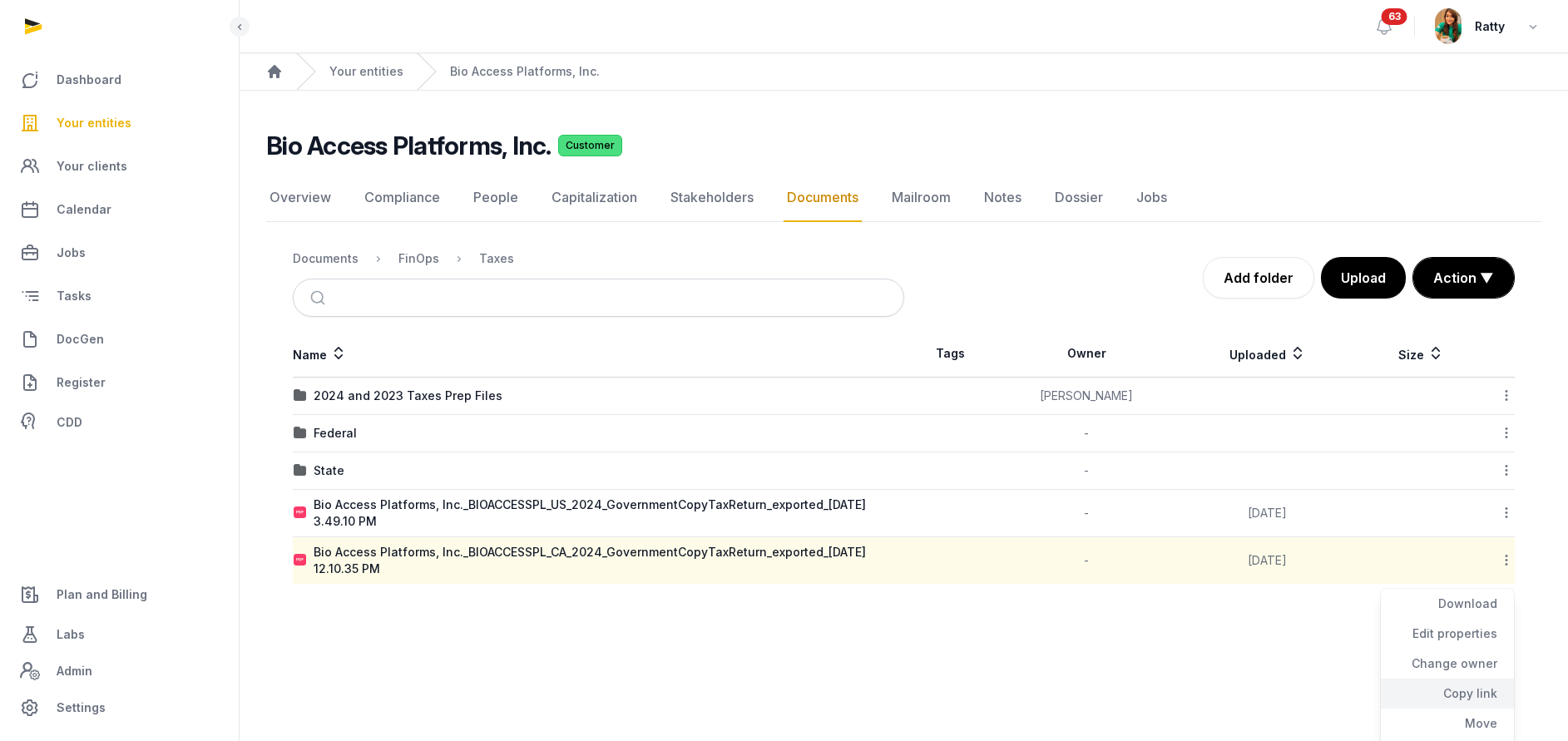
click at [1449, 694] on div "Copy link" at bounding box center [1447, 693] width 133 height 30
